Goal: Information Seeking & Learning: Stay updated

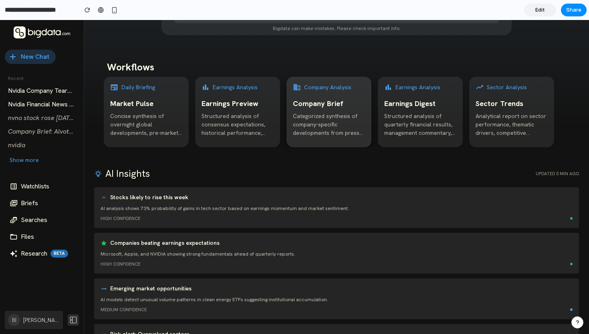
scroll to position [63, 0]
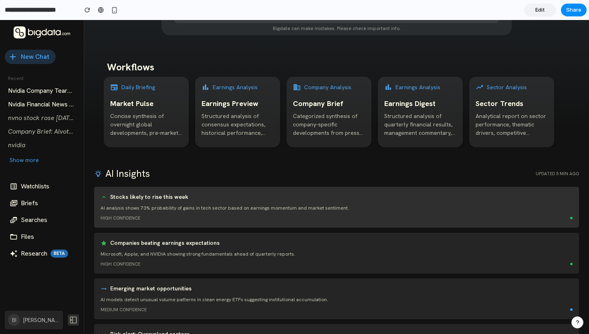
click at [129, 222] on div "Stocks likely to rise this week AI analysis shows 73% probability of gains in t…" at bounding box center [336, 207] width 485 height 41
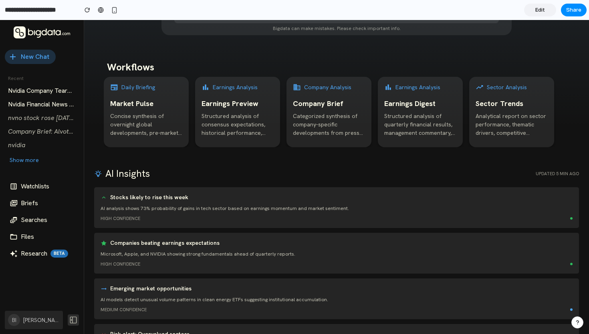
click at [206, 245] on h6 "Companies beating earnings expectations" at bounding box center [164, 244] width 109 height 8
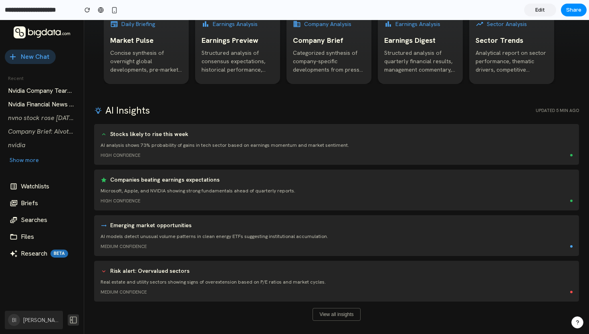
click at [312, 306] on div "AI Insights Updated 5 min ago Stocks likely to rise this week AI analysis shows…" at bounding box center [336, 212] width 485 height 218
click at [317, 310] on button "View all insights" at bounding box center [336, 314] width 48 height 13
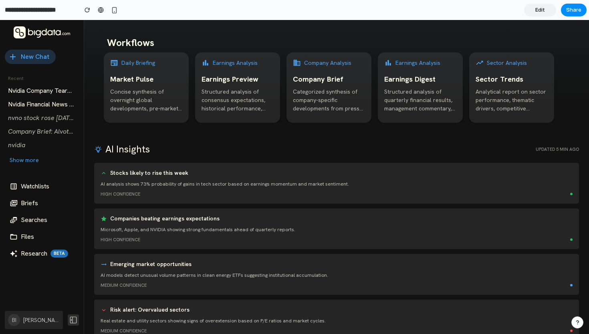
scroll to position [123, 0]
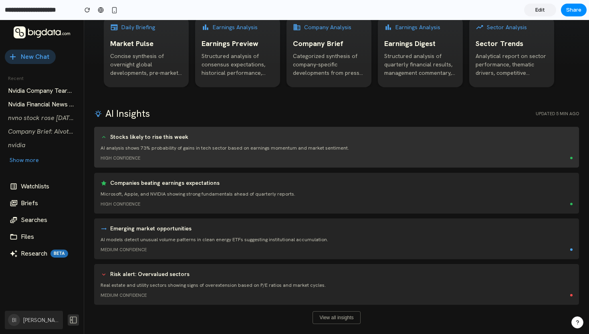
click at [199, 152] on div "Stocks likely to rise this week AI analysis shows 73% probability of gains in t…" at bounding box center [336, 147] width 485 height 41
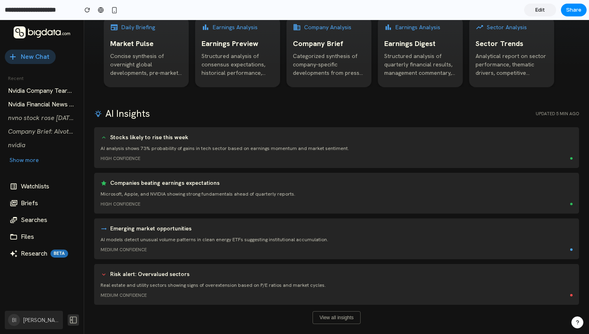
click at [272, 93] on div "Daily Briefing Market Pulse Concise synthesis of overnight global developments,…" at bounding box center [336, 58] width 485 height 83
click at [135, 121] on div "AI Insights Updated 5 min ago Stocks likely to rise this week AI analysis shows…" at bounding box center [336, 216] width 485 height 218
click at [135, 119] on h5 "AI Insights" at bounding box center [122, 114] width 56 height 14
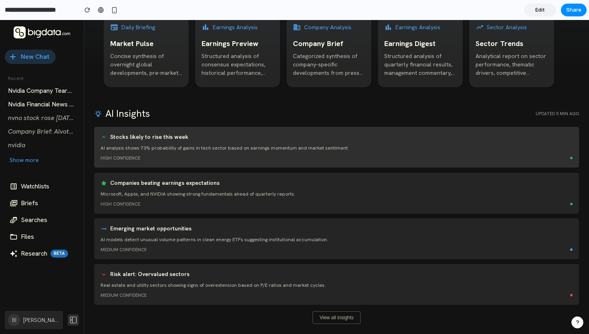
click at [145, 129] on div "Stocks likely to rise this week AI analysis shows 73% probability of gains in t…" at bounding box center [336, 147] width 485 height 41
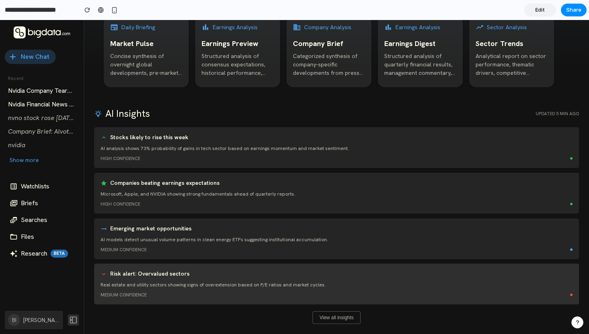
scroll to position [0, 0]
